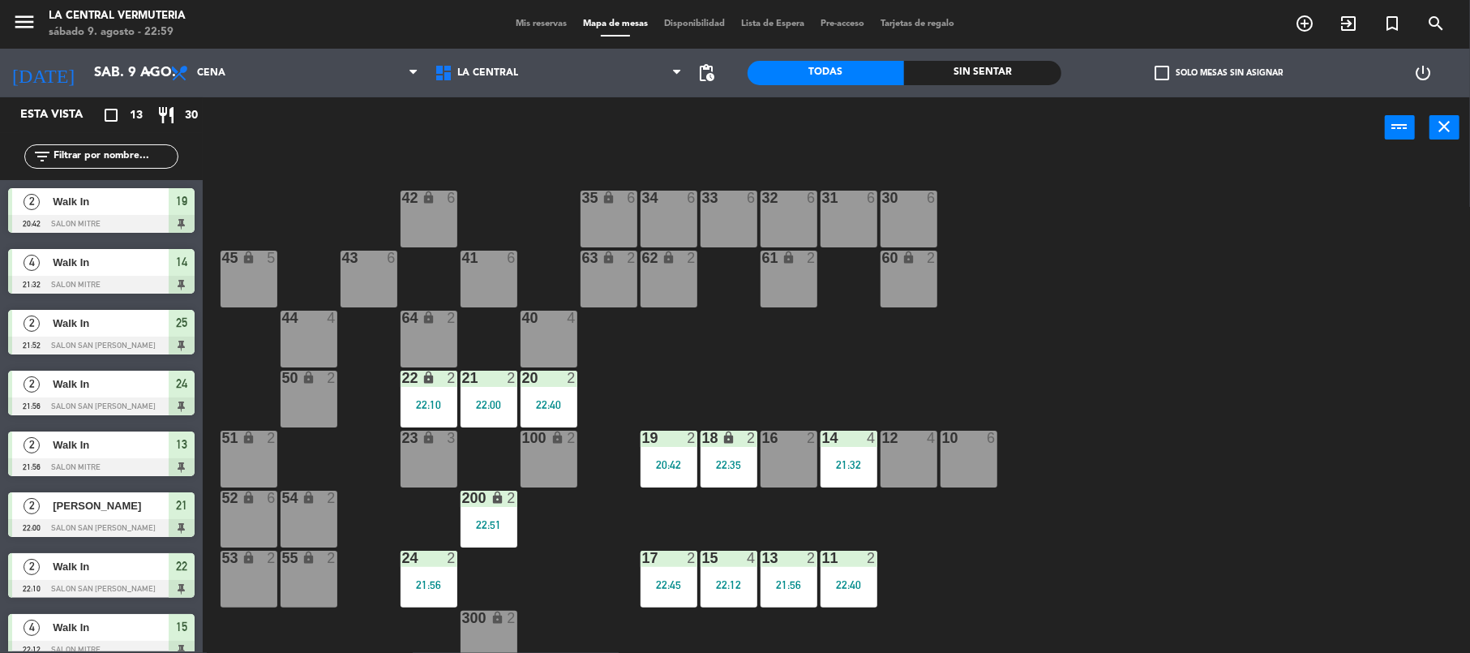
click at [1442, 297] on div "42 lock 6 35 lock 6 34 6 33 6 32 6 31 6 30 6 43 6 41 6 60 lock 2 61 lock 2 62 l…" at bounding box center [843, 408] width 1253 height 495
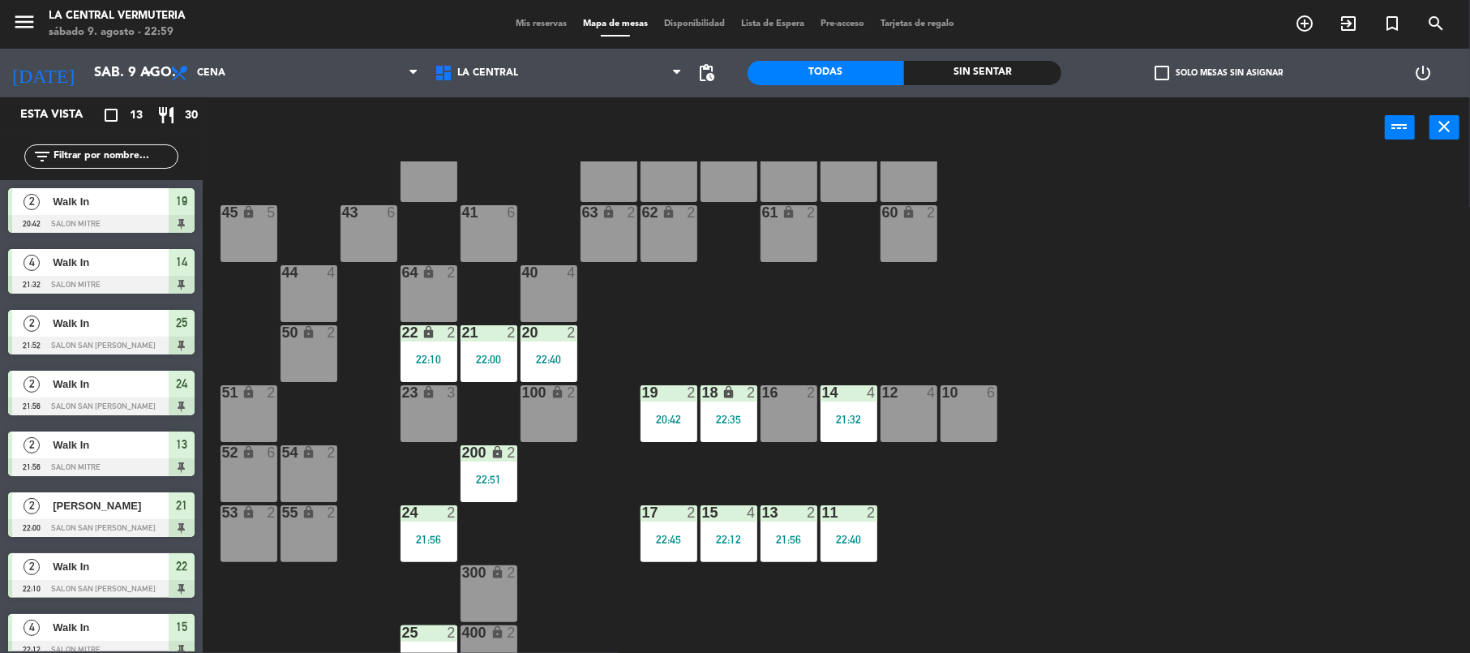
scroll to position [70, 0]
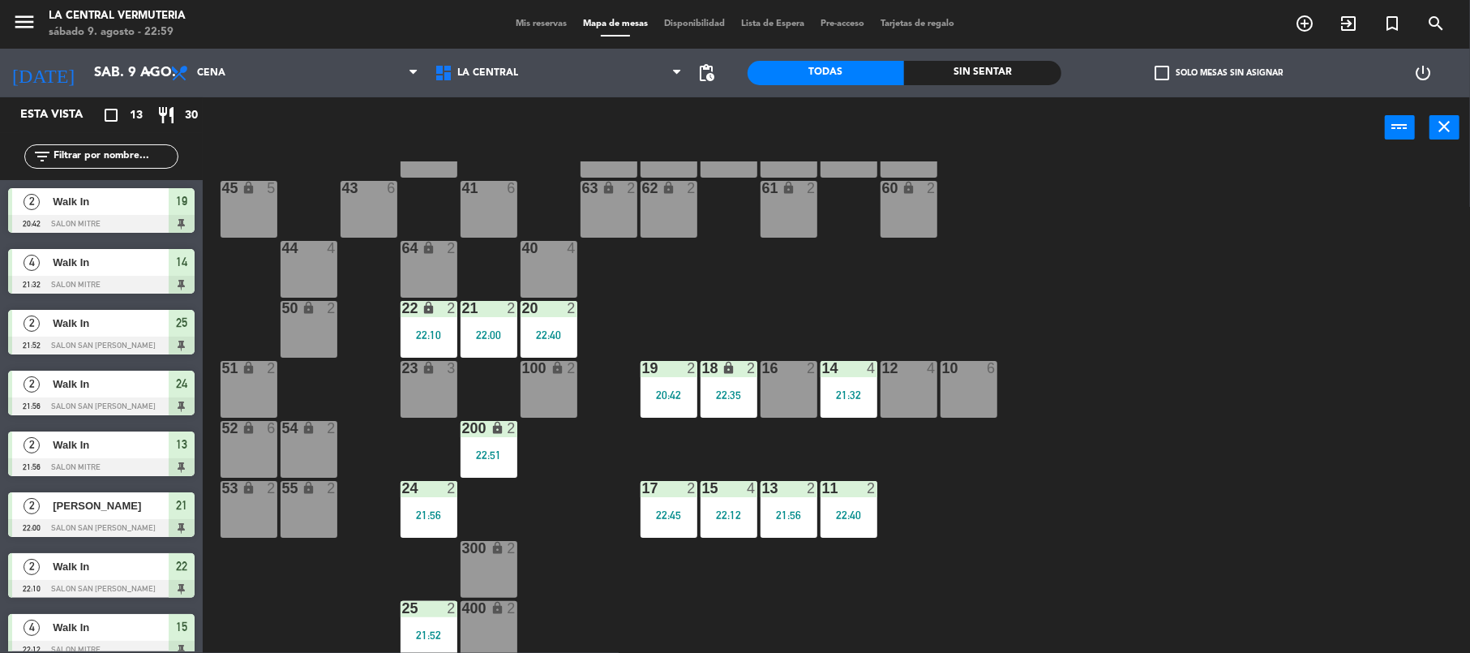
click at [800, 383] on div "16 2" at bounding box center [789, 389] width 57 height 57
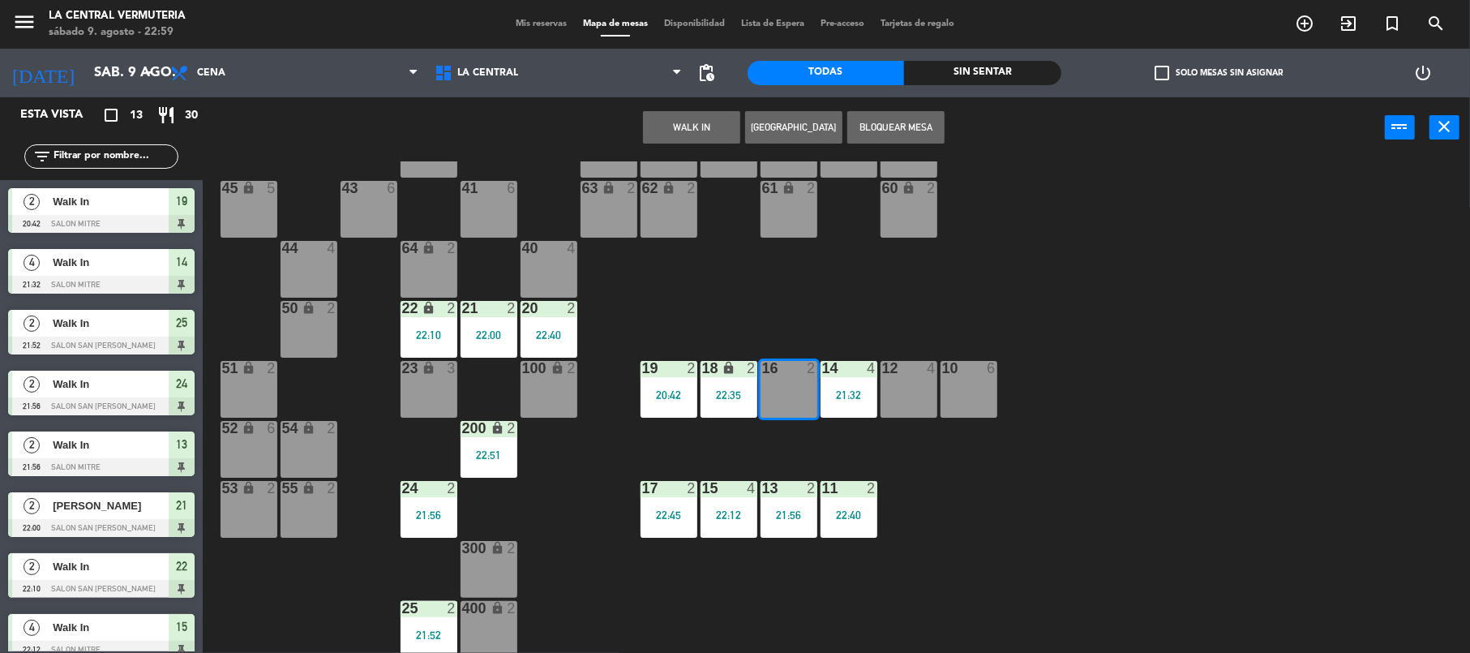
click at [701, 120] on button "WALK IN" at bounding box center [691, 127] width 97 height 32
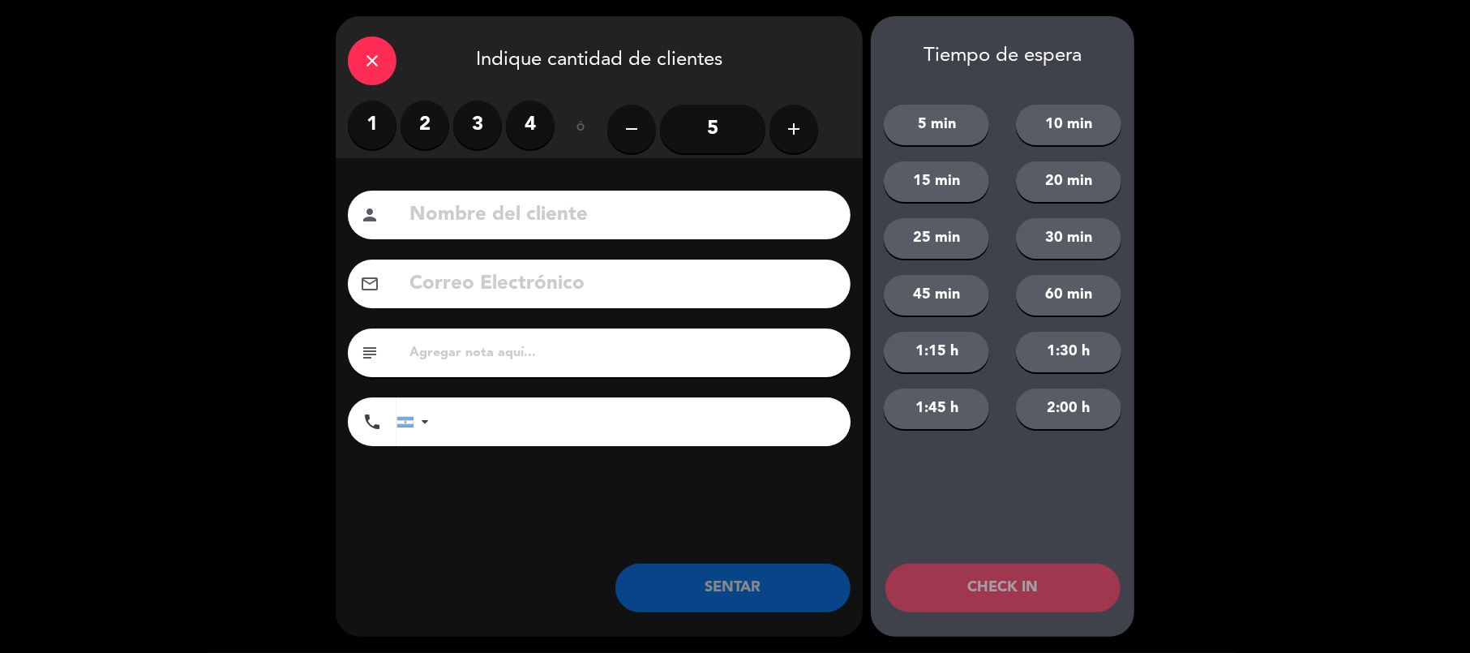
click at [417, 108] on label "2" at bounding box center [425, 125] width 49 height 49
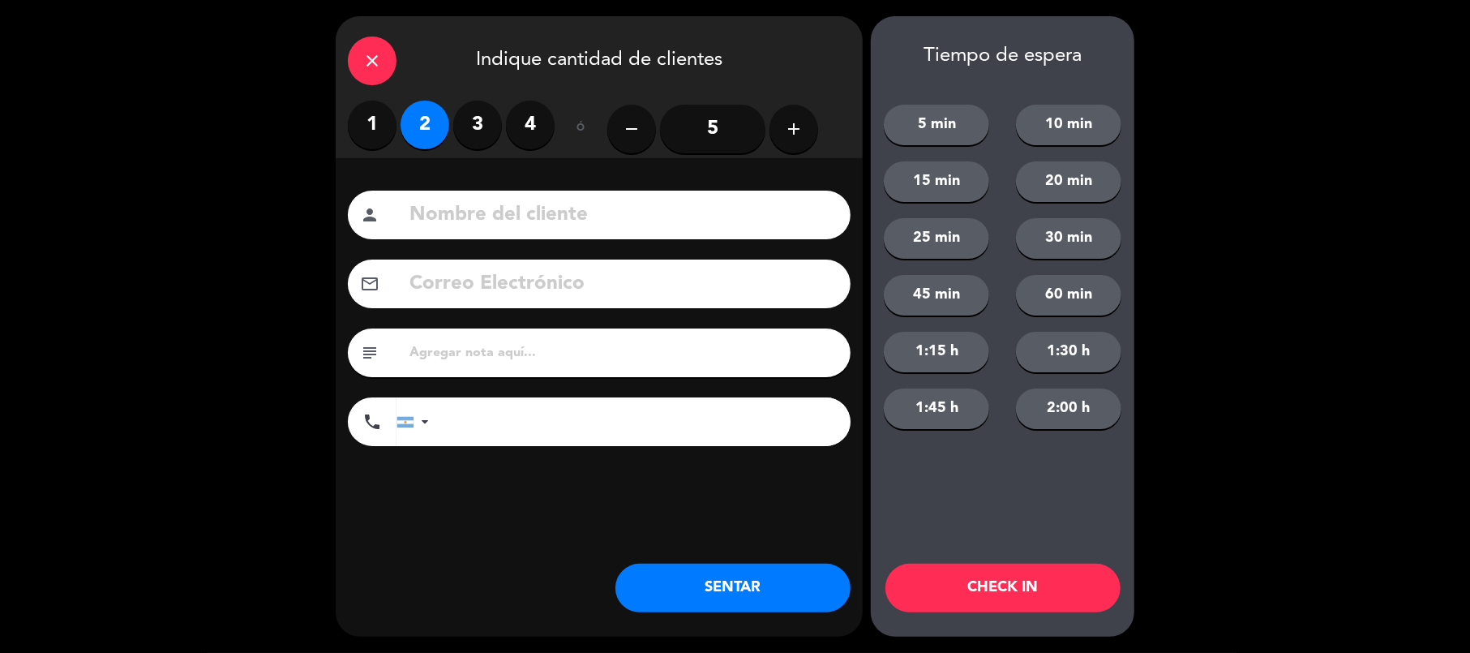
click at [708, 601] on button "SENTAR" at bounding box center [732, 588] width 235 height 49
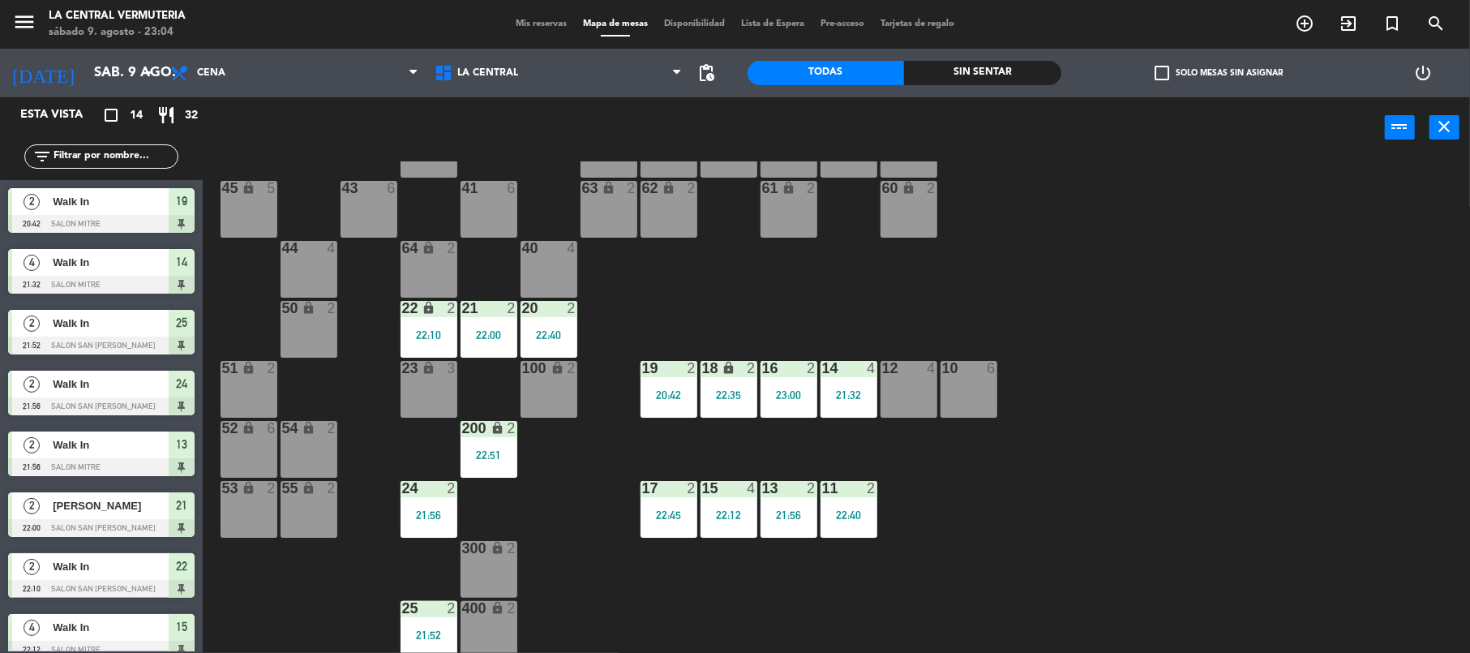
scroll to position [0, 0]
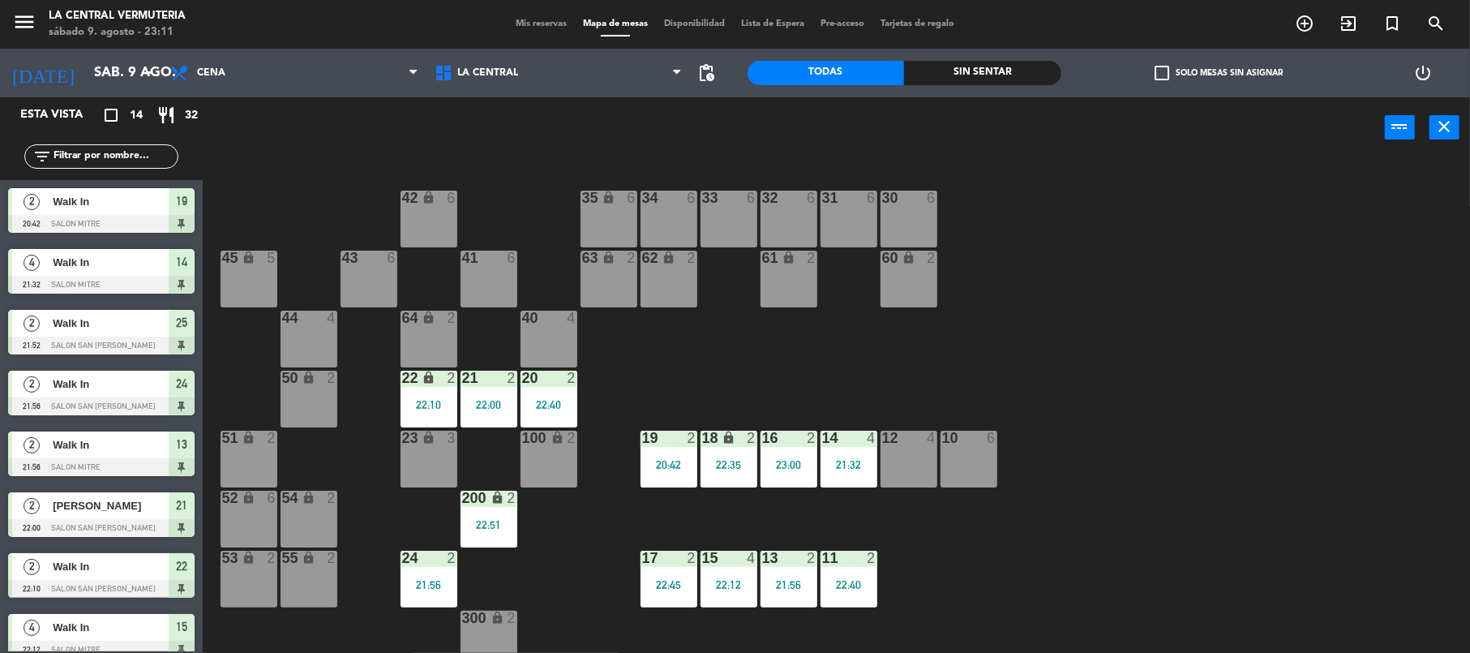
click at [955, 446] on div "10 6" at bounding box center [969, 459] width 57 height 57
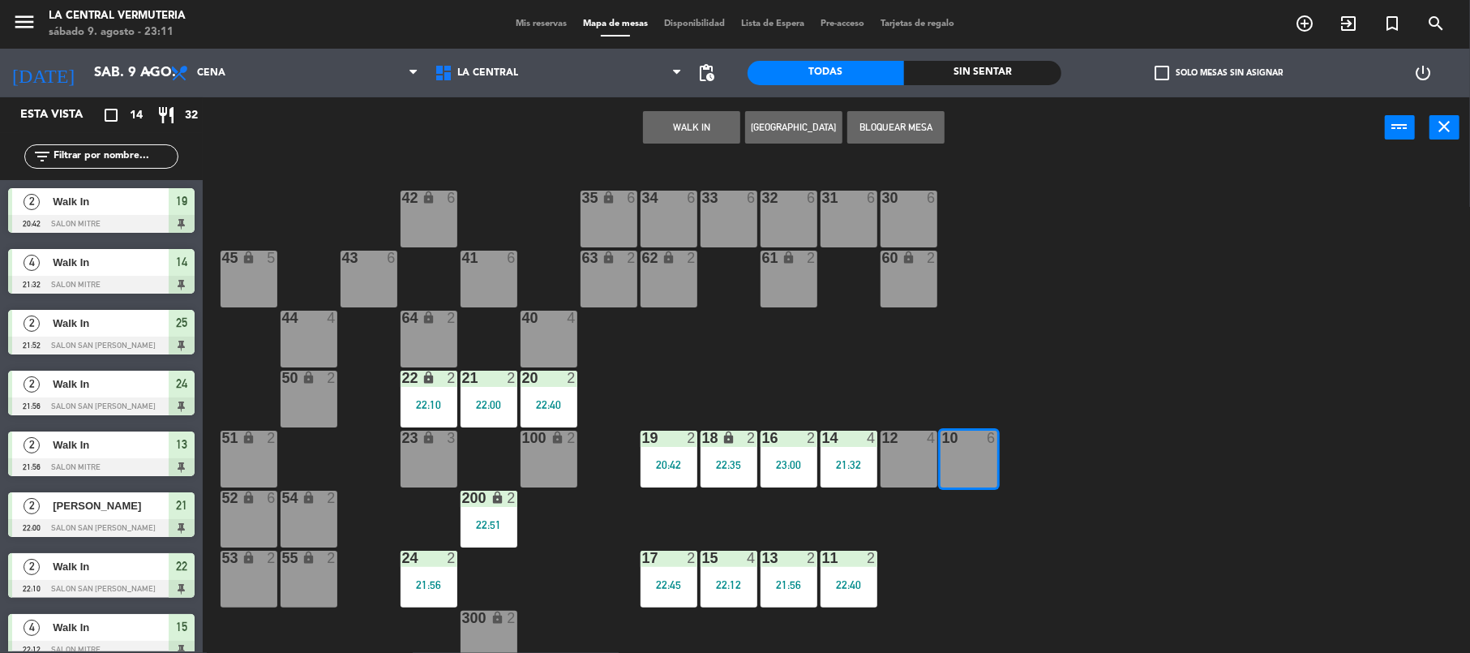
click at [659, 118] on button "WALK IN" at bounding box center [691, 127] width 97 height 32
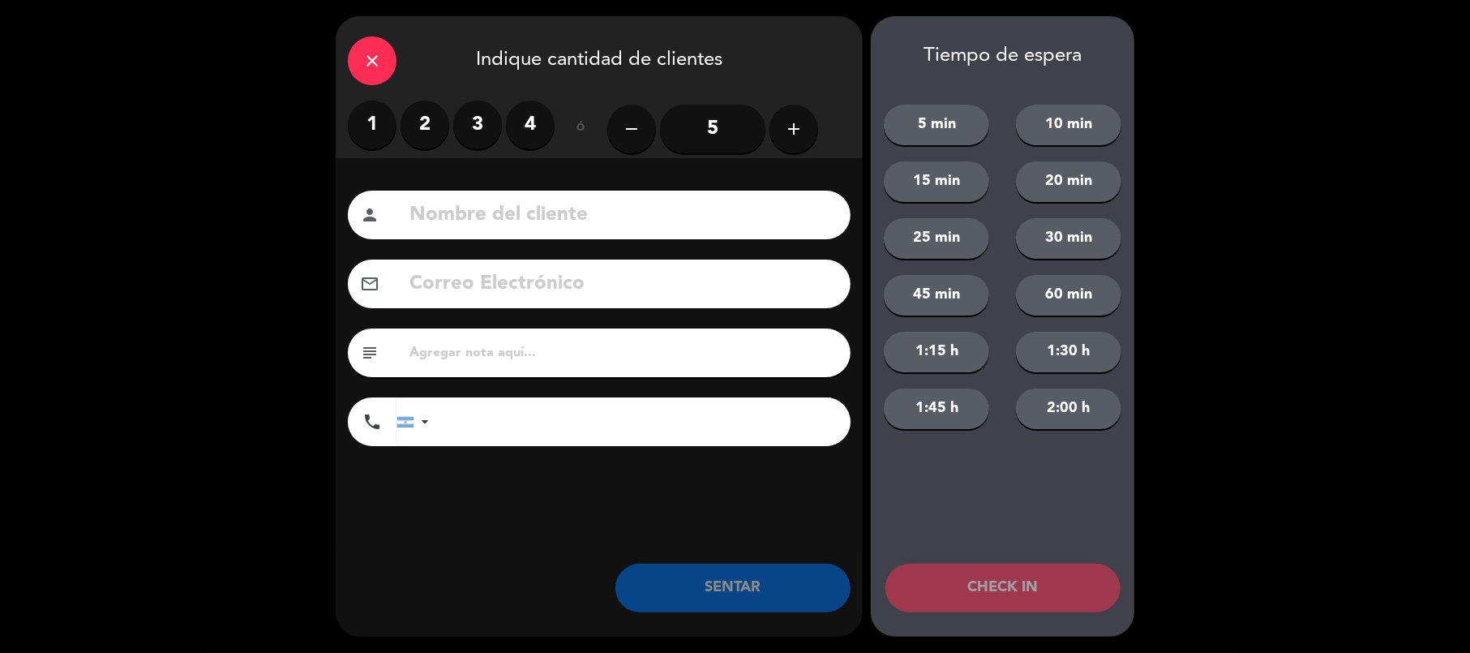
click at [530, 128] on label "4" at bounding box center [530, 125] width 49 height 49
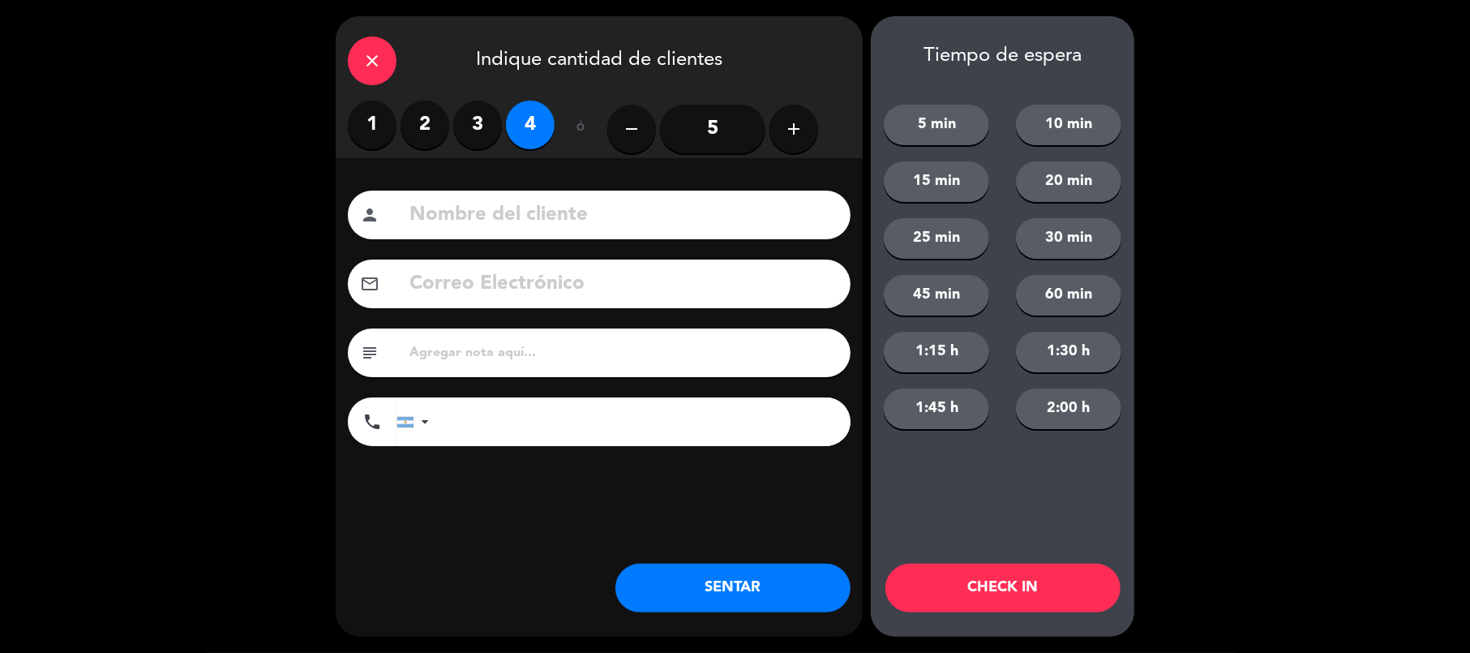
click at [783, 585] on button "SENTAR" at bounding box center [732, 588] width 235 height 49
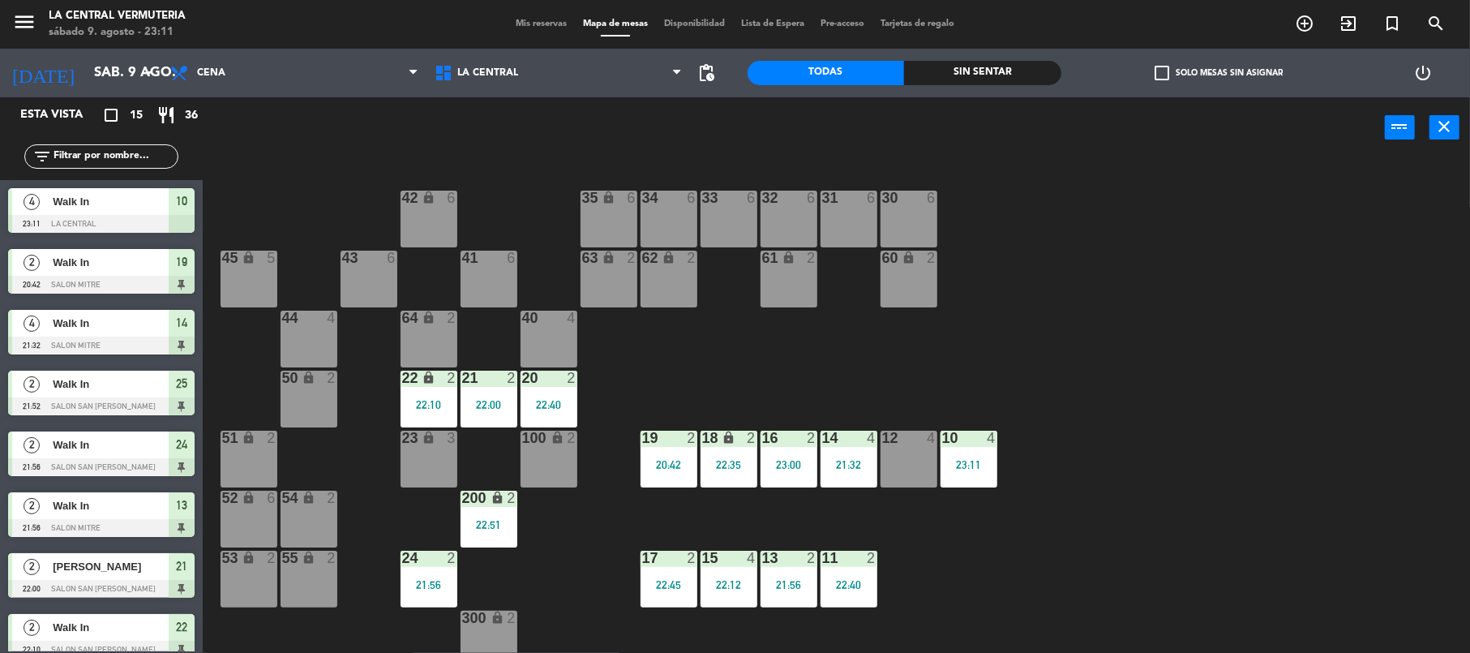
click at [568, 461] on div "100 lock 2" at bounding box center [549, 459] width 57 height 57
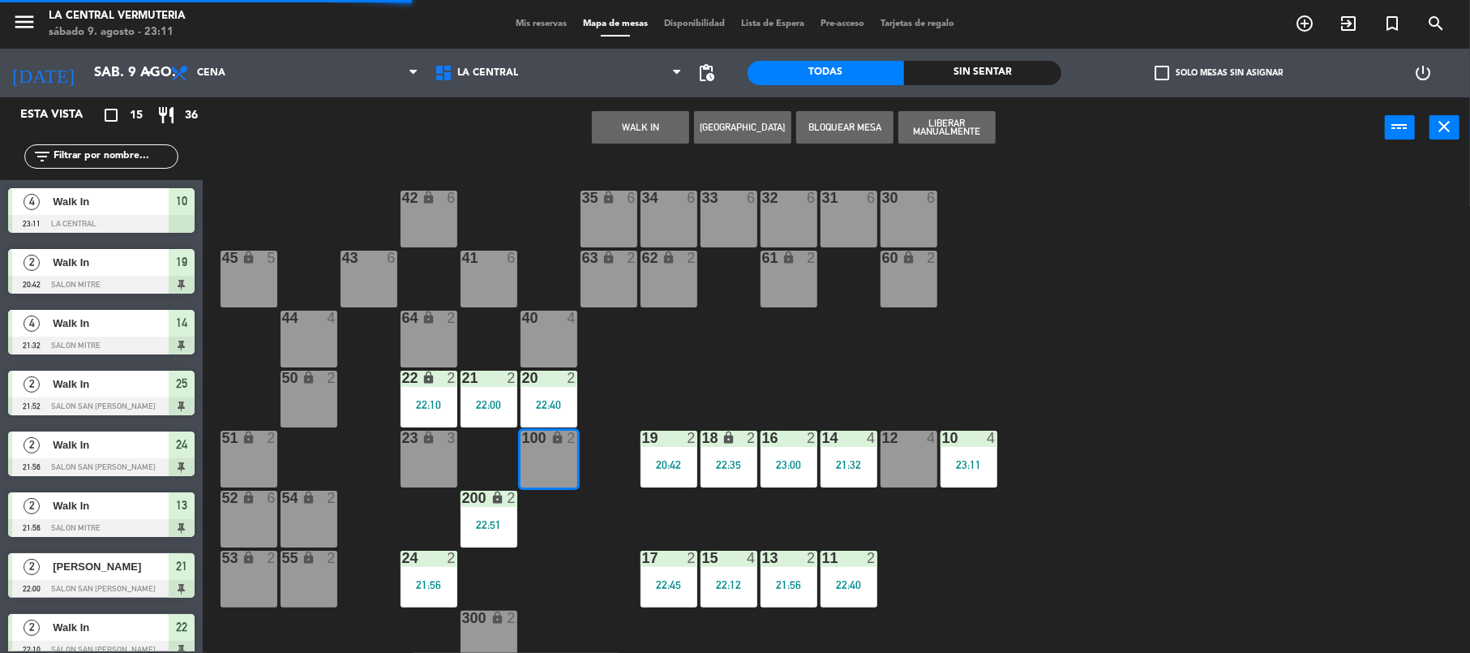
click at [633, 114] on button "WALK IN" at bounding box center [640, 127] width 97 height 32
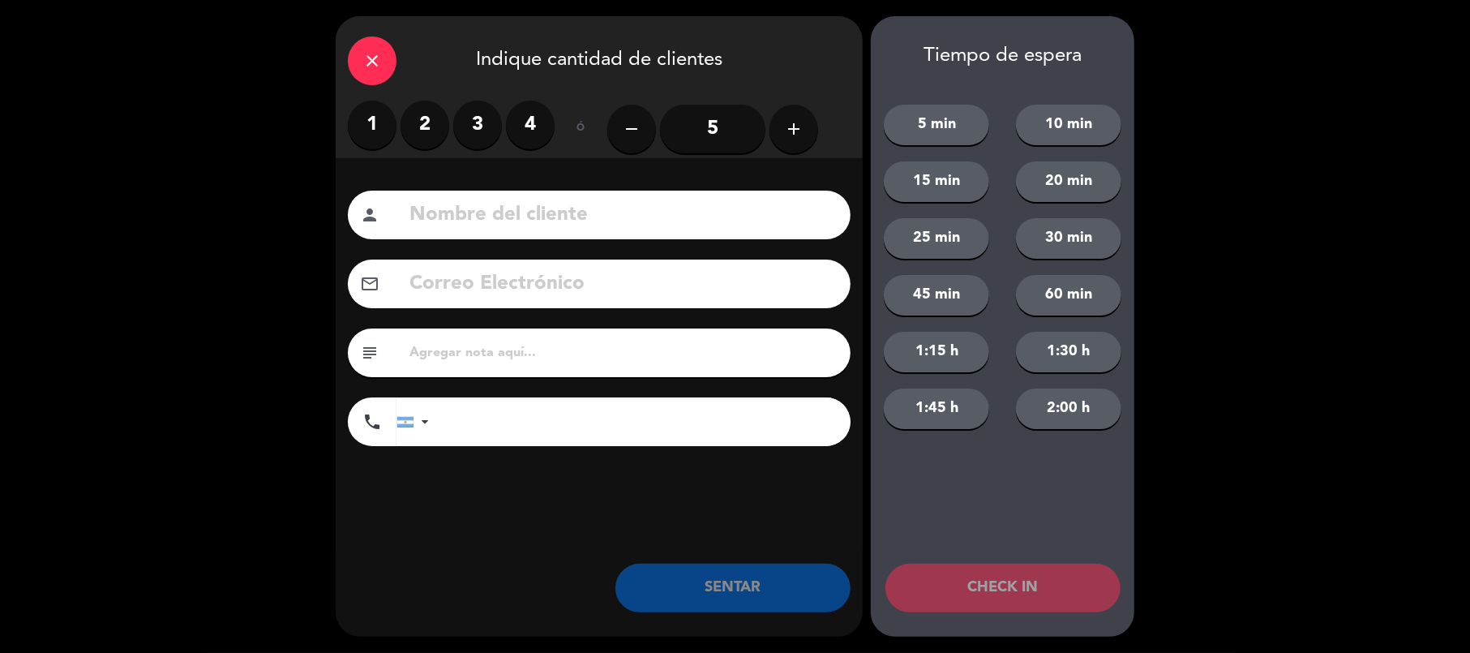
click at [422, 131] on label "2" at bounding box center [425, 125] width 49 height 49
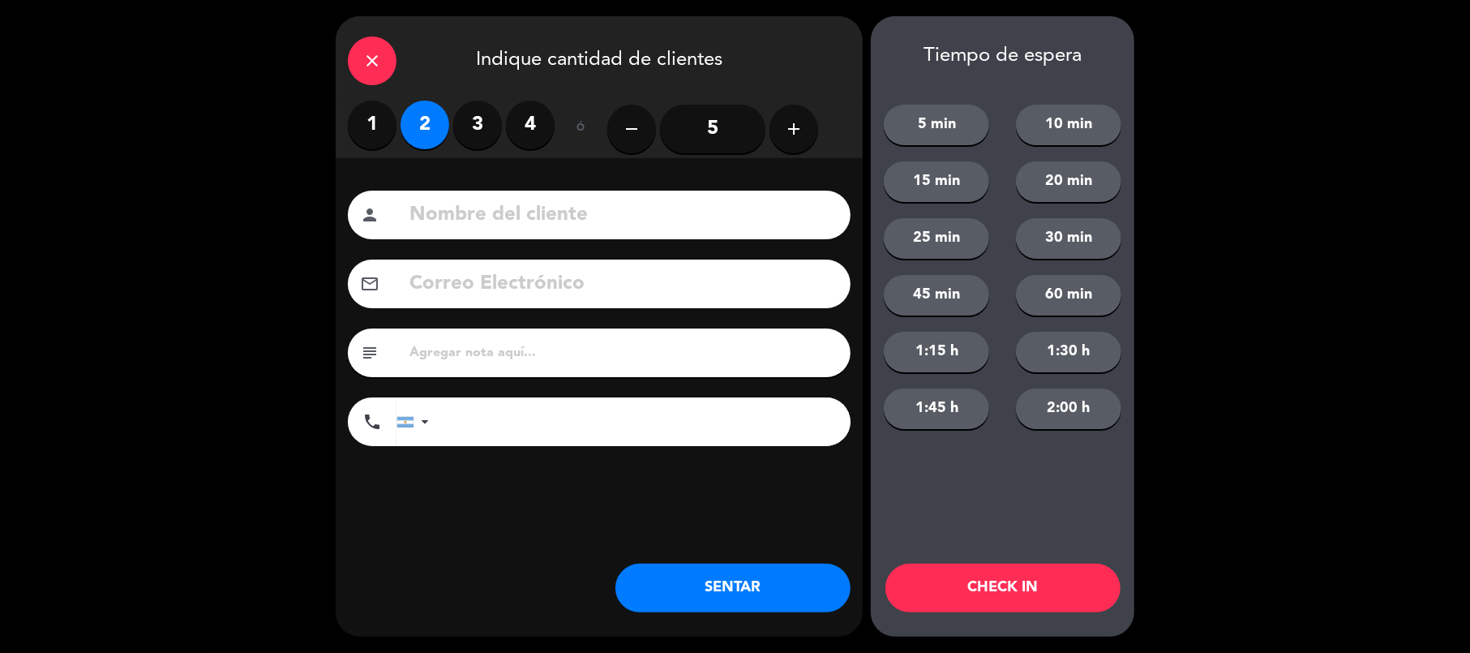
click at [708, 611] on button "SENTAR" at bounding box center [732, 588] width 235 height 49
